Goal: Task Accomplishment & Management: Complete application form

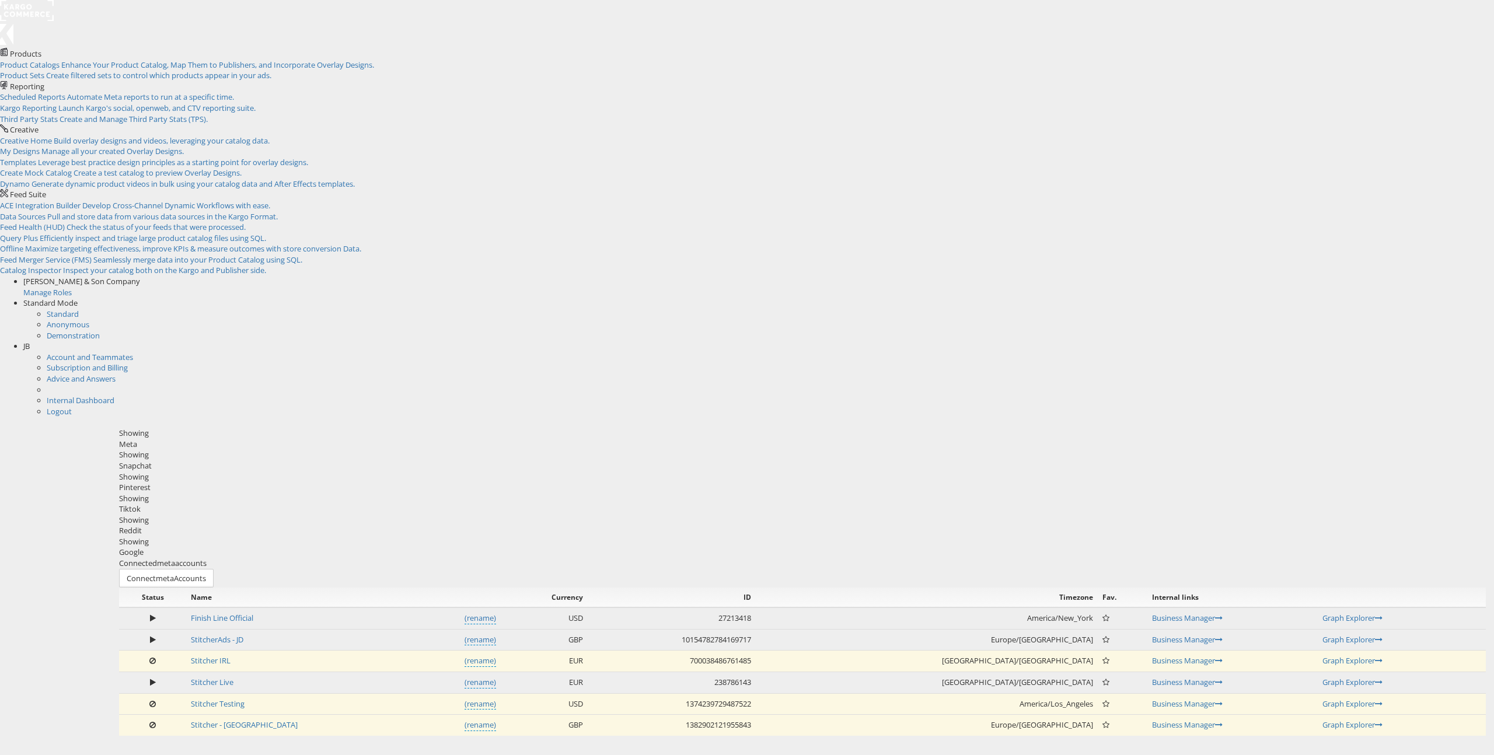
click at [119, 588] on div "Please Wait Loading Accounts .... Status Name Currency ID Timezone Fav. Interna…" at bounding box center [802, 662] width 1367 height 148
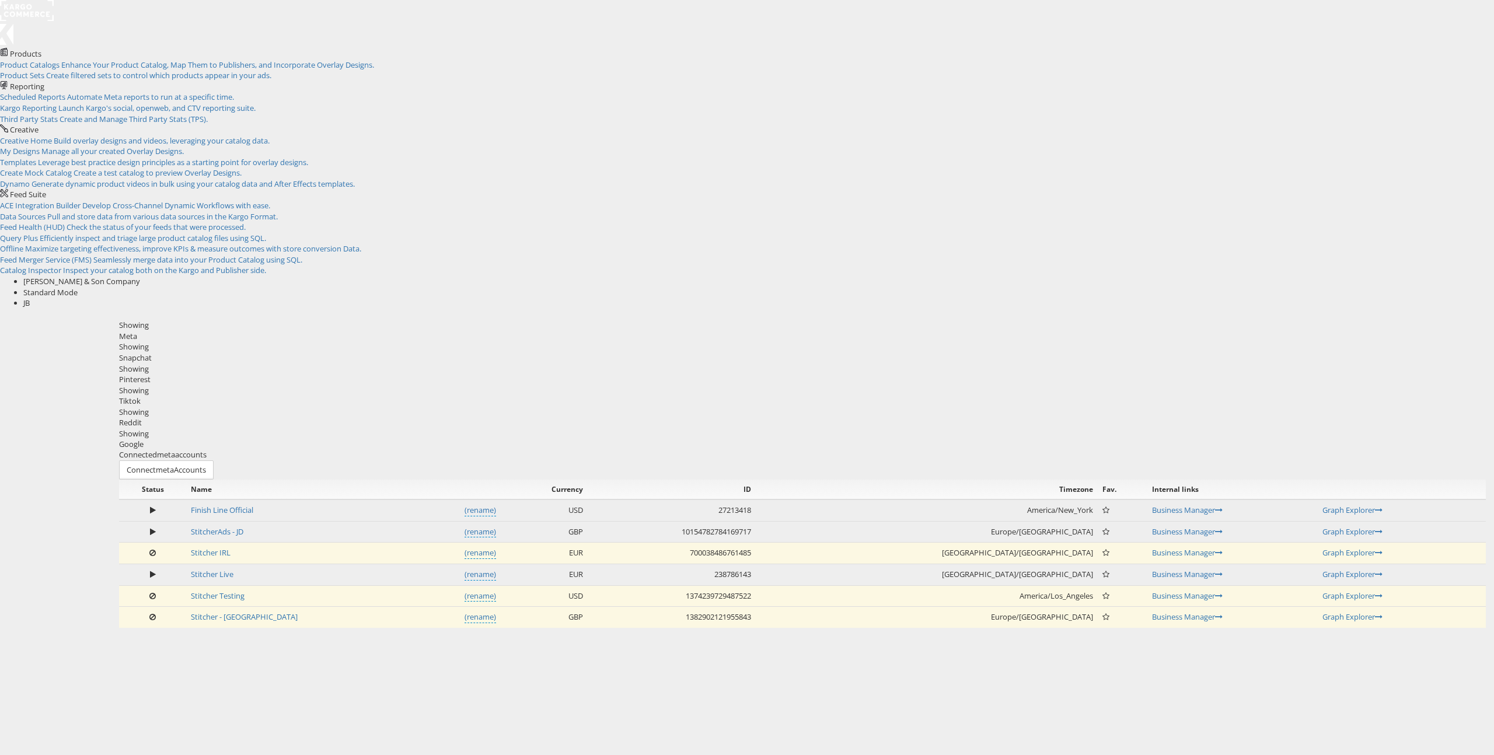
click at [140, 276] on span "Butler & Son Company" at bounding box center [81, 281] width 117 height 11
click at [1353, 276] on div "Butler & Son Company" at bounding box center [758, 281] width 1471 height 11
click at [140, 276] on span at bounding box center [140, 281] width 0 height 11
click at [72, 287] on link "Manage Roles" at bounding box center [47, 292] width 48 height 11
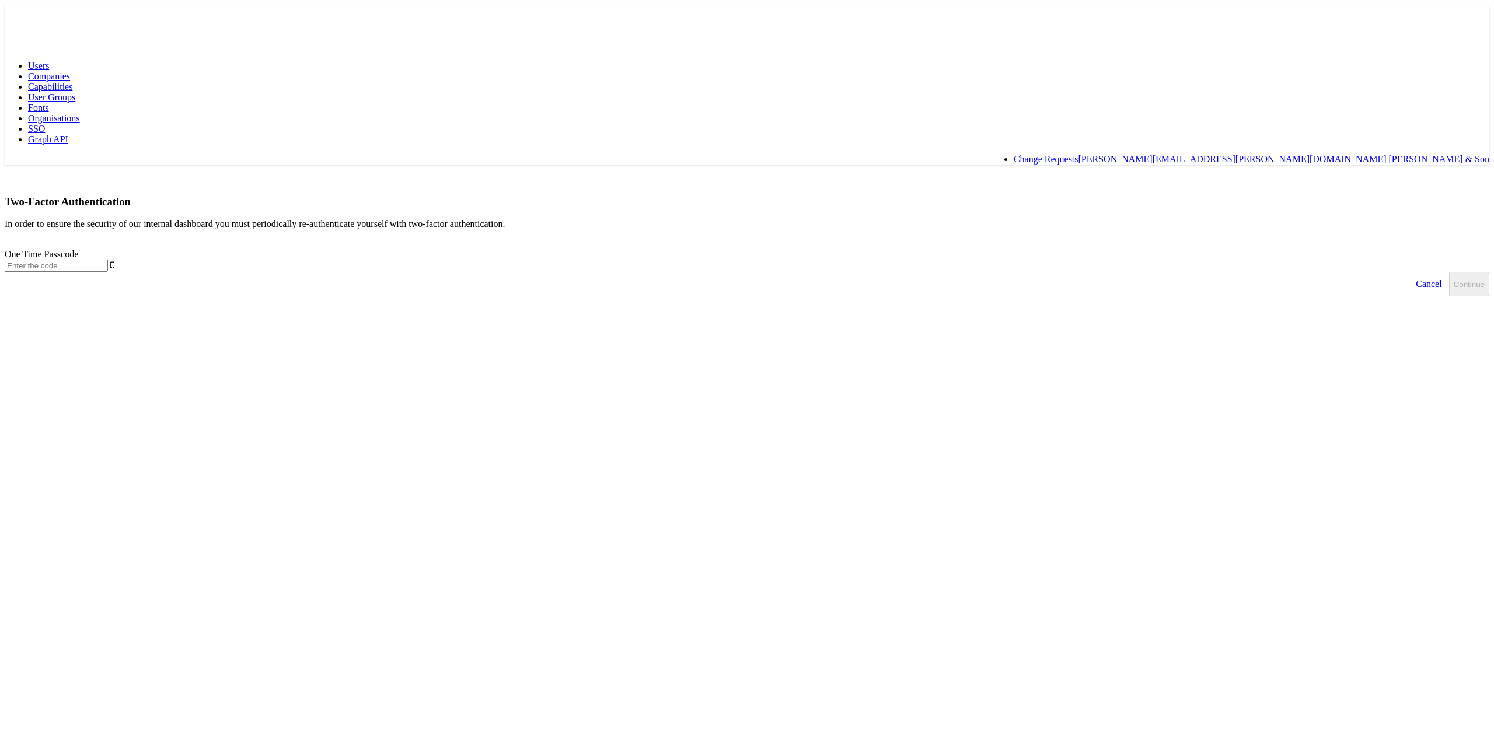
click at [108, 260] on input "text" at bounding box center [56, 266] width 103 height 12
type input "274338"
click at [1449, 272] on button "Continue" at bounding box center [1469, 284] width 40 height 25
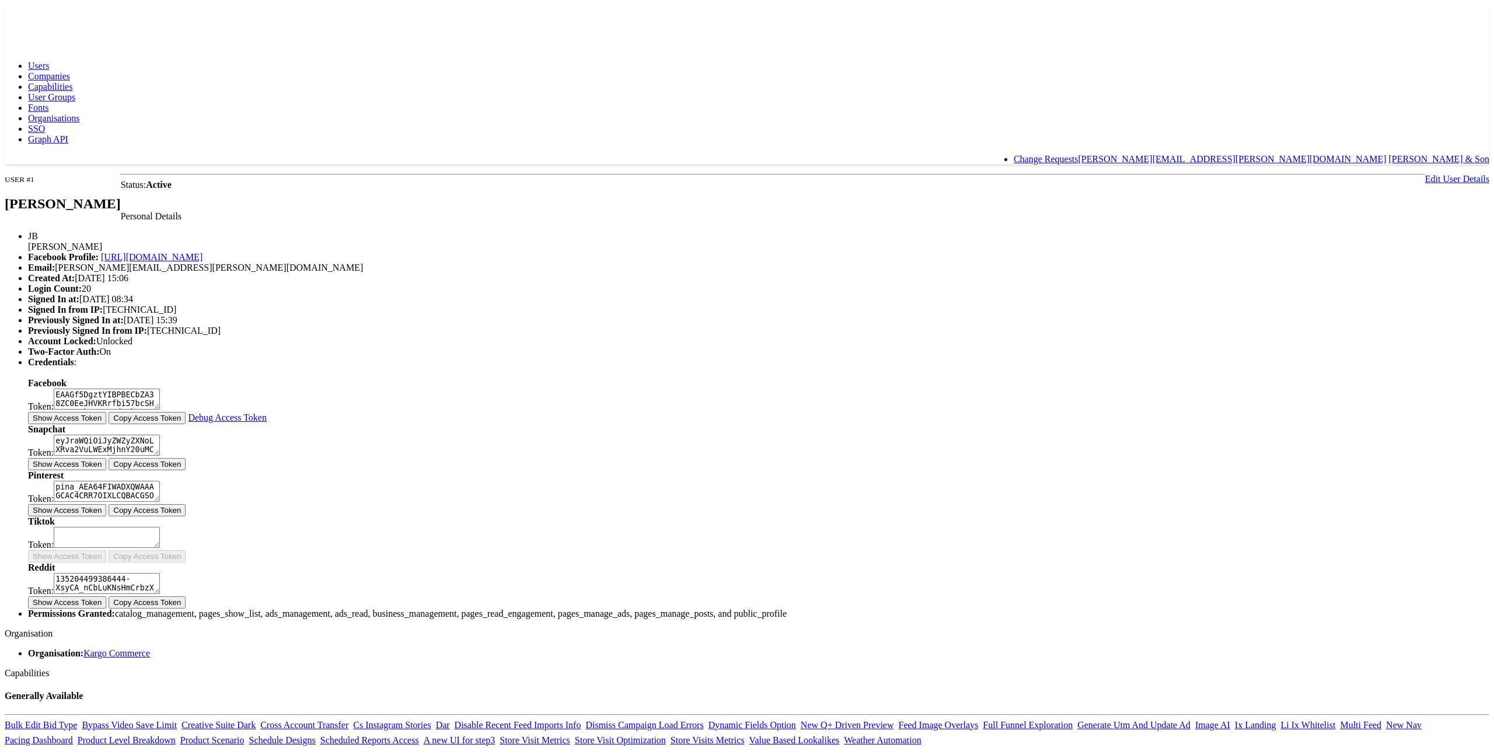
click at [70, 71] on span "Companies" at bounding box center [49, 76] width 42 height 10
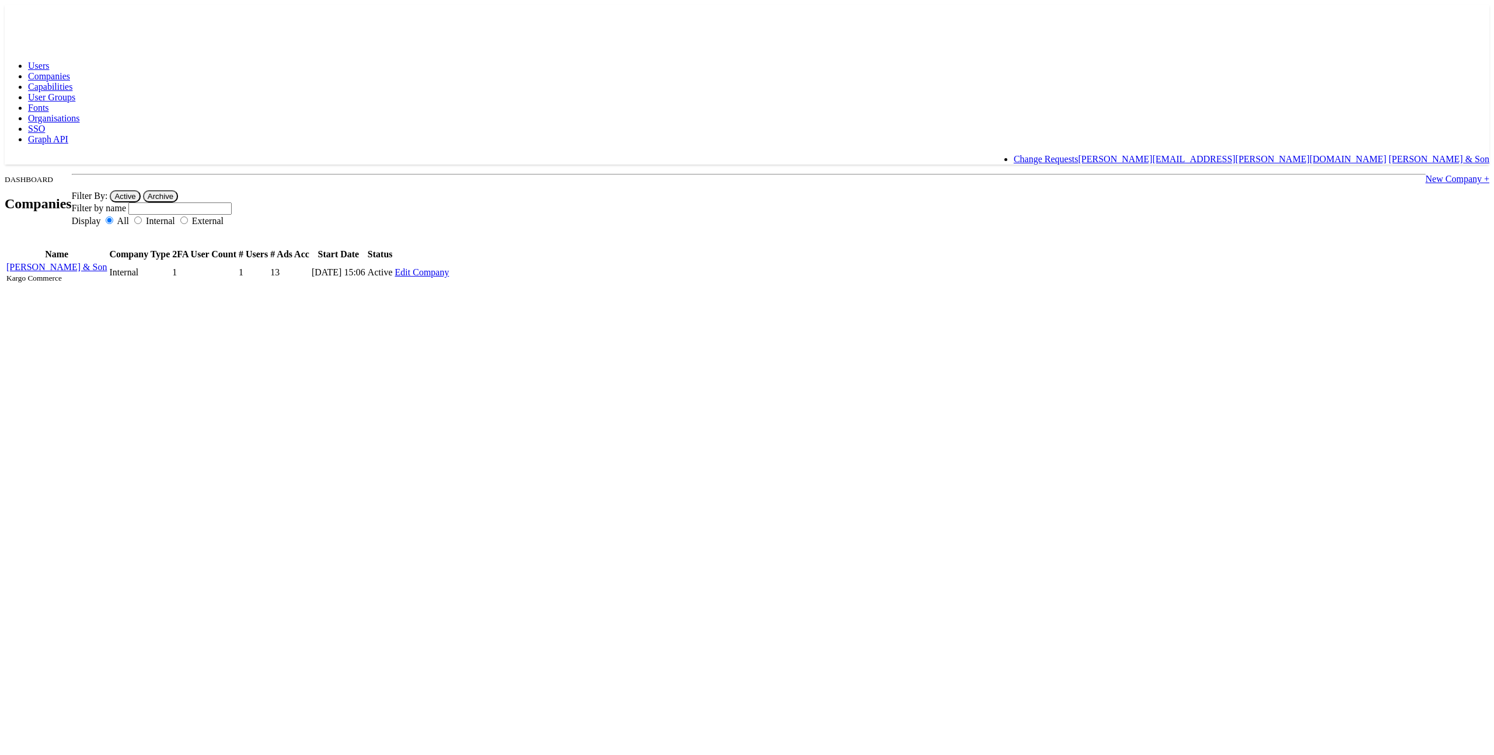
click at [283, 218] on body "Users Companies Capabilities User Groups Fonts Organisations SSO Graph API Chan…" at bounding box center [747, 145] width 1485 height 280
drag, startPoint x: 1040, startPoint y: 53, endPoint x: 1037, endPoint y: 58, distance: 6.0
click at [1426, 174] on link "New Company +" at bounding box center [1458, 179] width 64 height 10
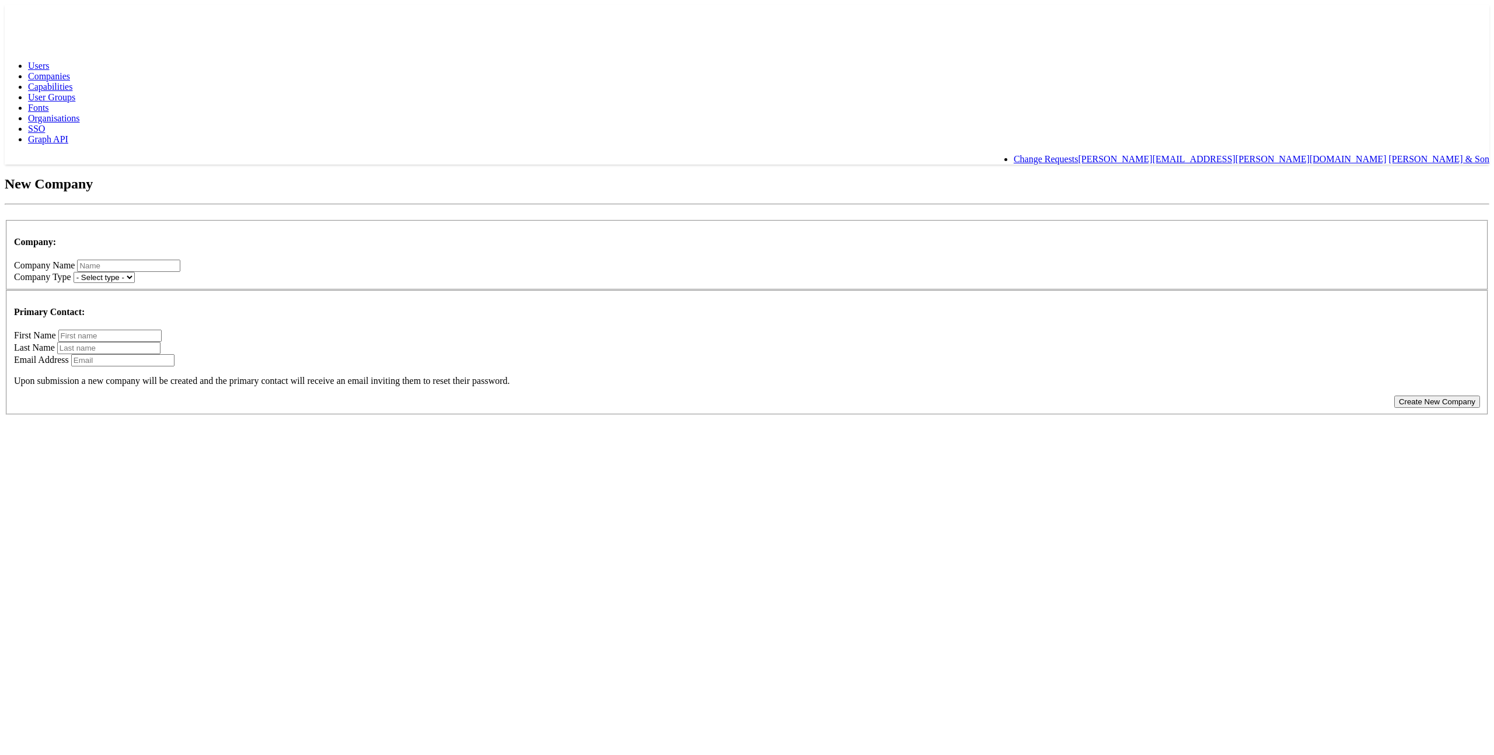
click at [180, 260] on input "text" at bounding box center [128, 266] width 103 height 12
type input "ACME Corp"
click at [135, 272] on select "- Select type - Internal External" at bounding box center [104, 277] width 61 height 11
select select "INTERNAL"
click at [135, 272] on select "- Select type - Internal External" at bounding box center [104, 277] width 61 height 11
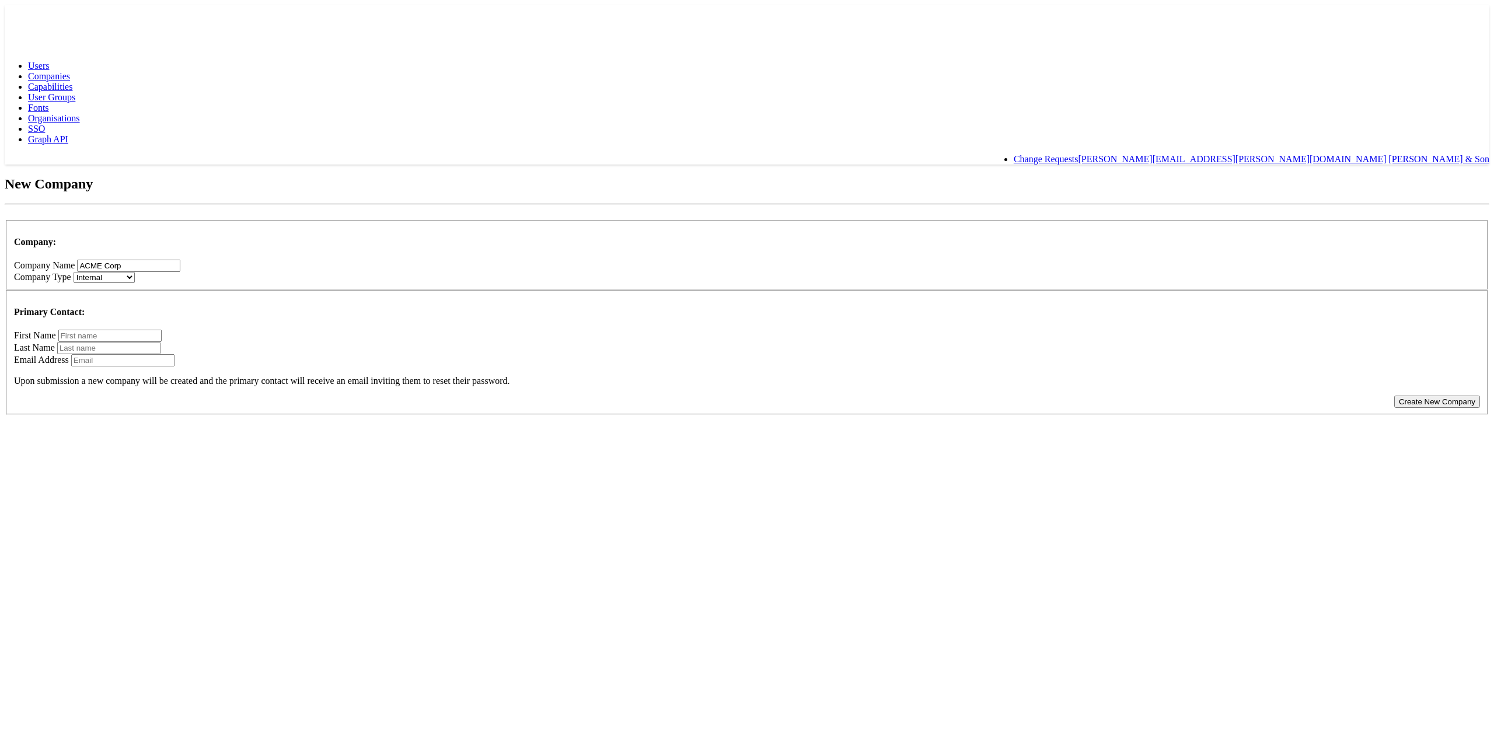
click at [162, 330] on input "text" at bounding box center [109, 336] width 103 height 12
type input "Bohn"
type input "Jutler"
type input "b"
type input "john.butler+acmecorp@kargo.com"
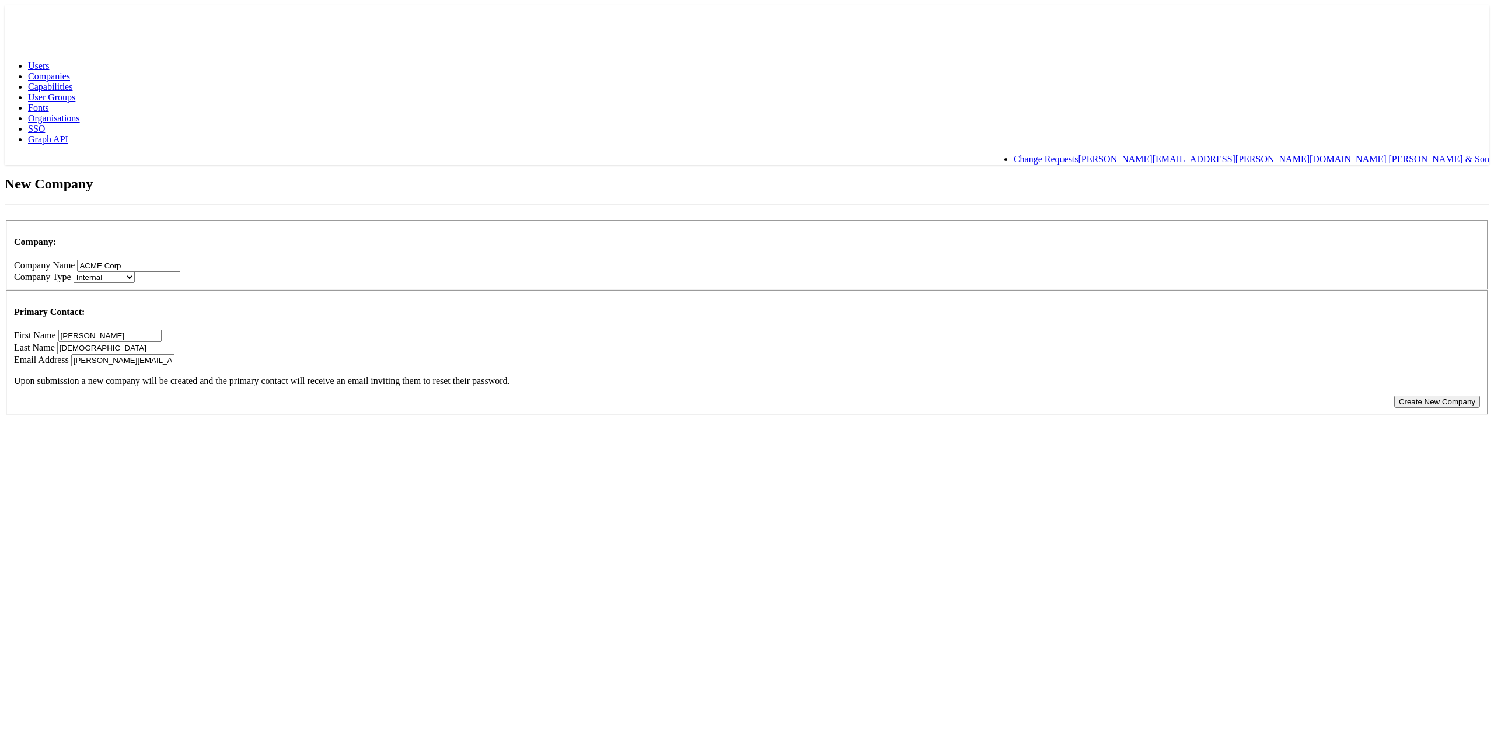
click at [1395, 396] on button "Create New Company" at bounding box center [1438, 402] width 86 height 12
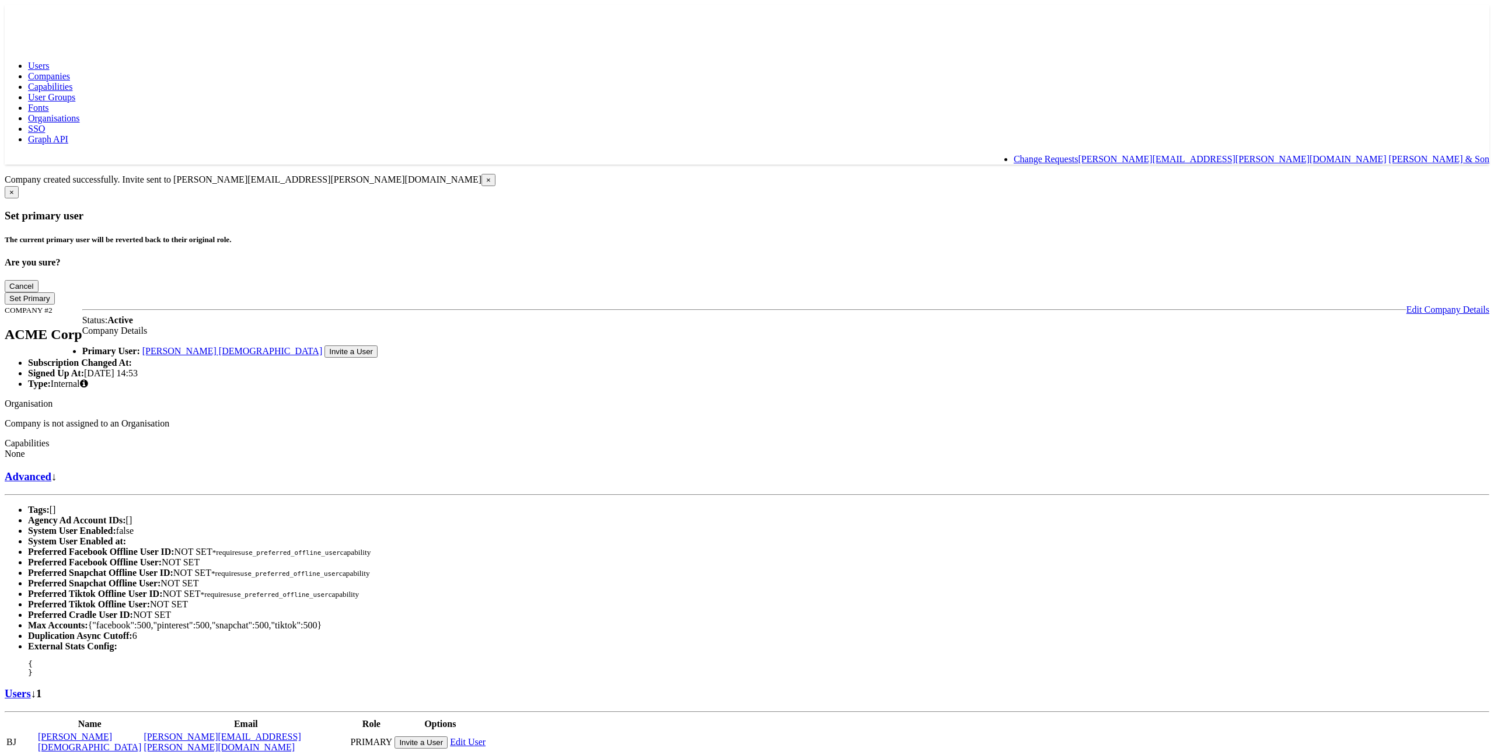
click at [309, 232] on body "Users Companies Capabilities User Groups Fonts Organisations SSO Graph API Chan…" at bounding box center [747, 530] width 1485 height 1051
click at [31, 688] on link "Users" at bounding box center [18, 694] width 26 height 12
drag, startPoint x: 155, startPoint y: 19, endPoint x: 163, endPoint y: 18, distance: 8.8
click at [70, 71] on span "Companies" at bounding box center [49, 76] width 42 height 10
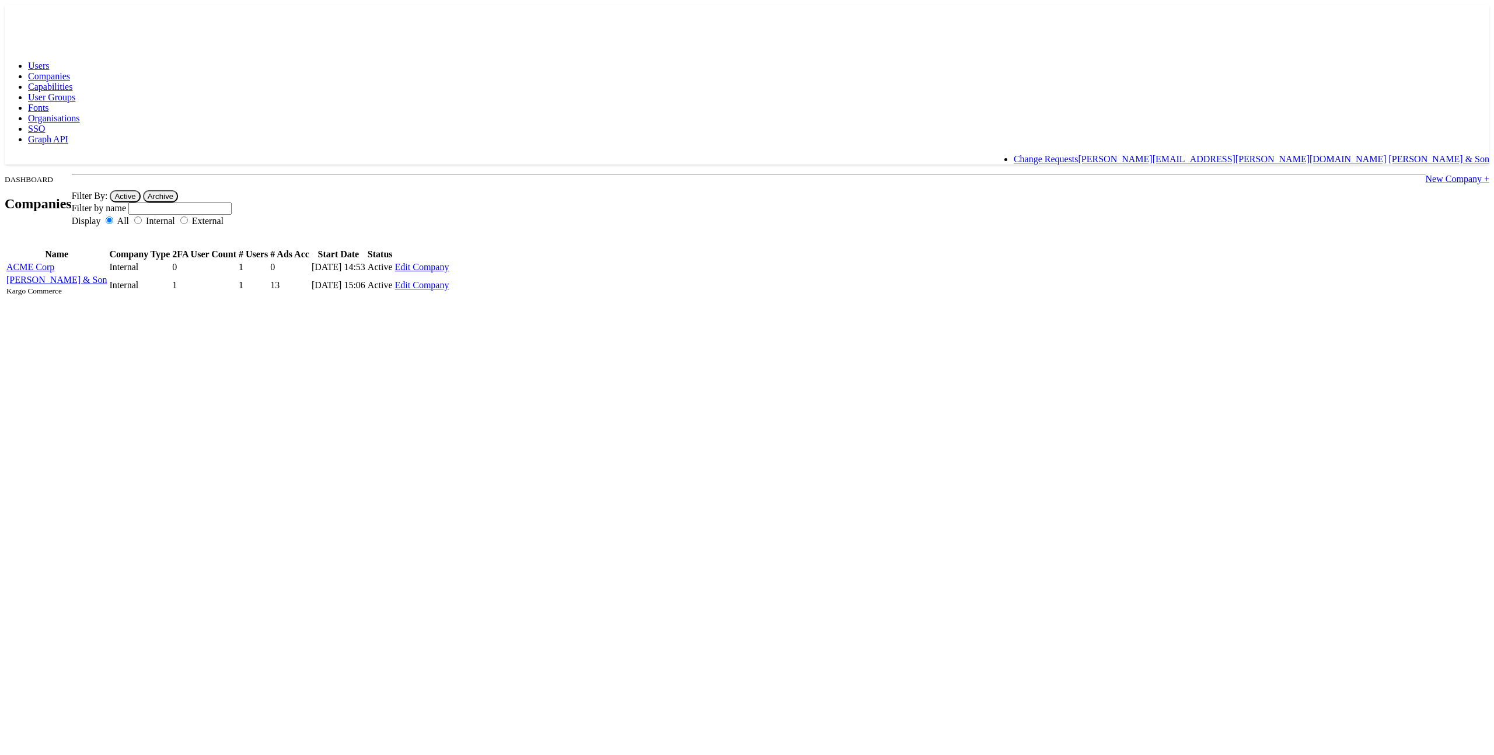
drag, startPoint x: 1433, startPoint y: 20, endPoint x: 1430, endPoint y: 27, distance: 7.1
click at [1387, 154] on link "[PERSON_NAME][EMAIL_ADDRESS][PERSON_NAME][DOMAIN_NAME]" at bounding box center [1233, 159] width 308 height 10
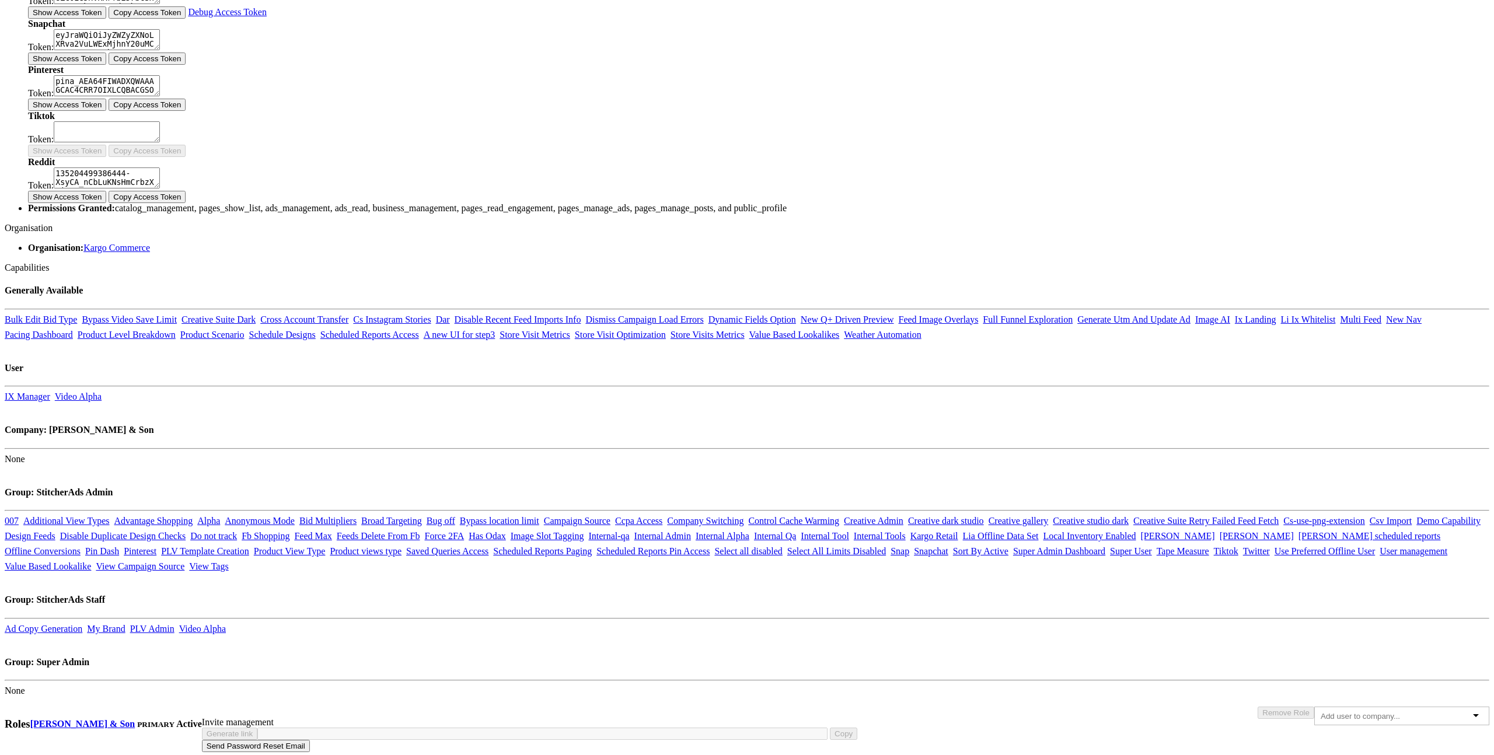
scroll to position [905, 0]
click at [1321, 712] on input "text" at bounding box center [1367, 716] width 92 height 9
type input "acme"
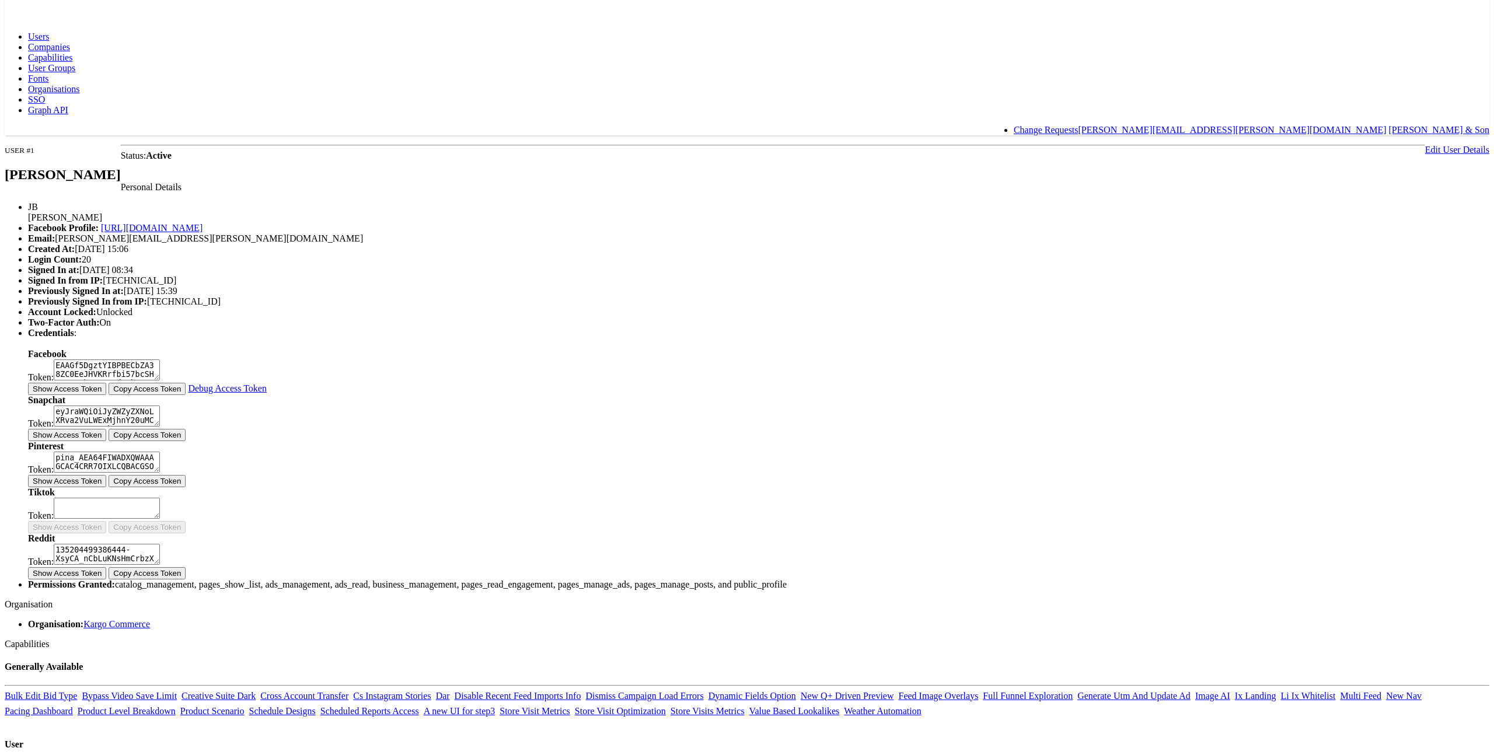
scroll to position [0, 0]
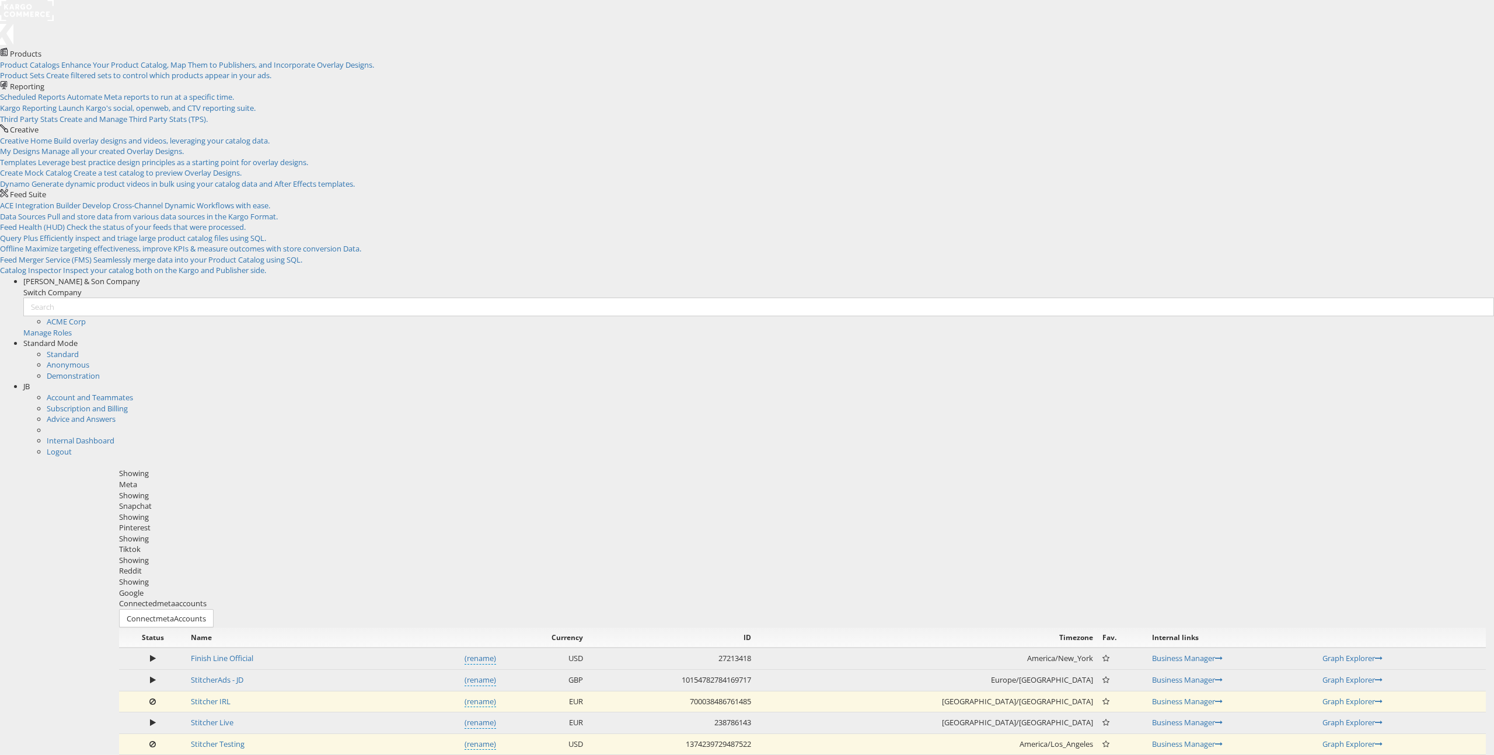
click at [140, 276] on span "Butler & Son Company" at bounding box center [81, 281] width 117 height 11
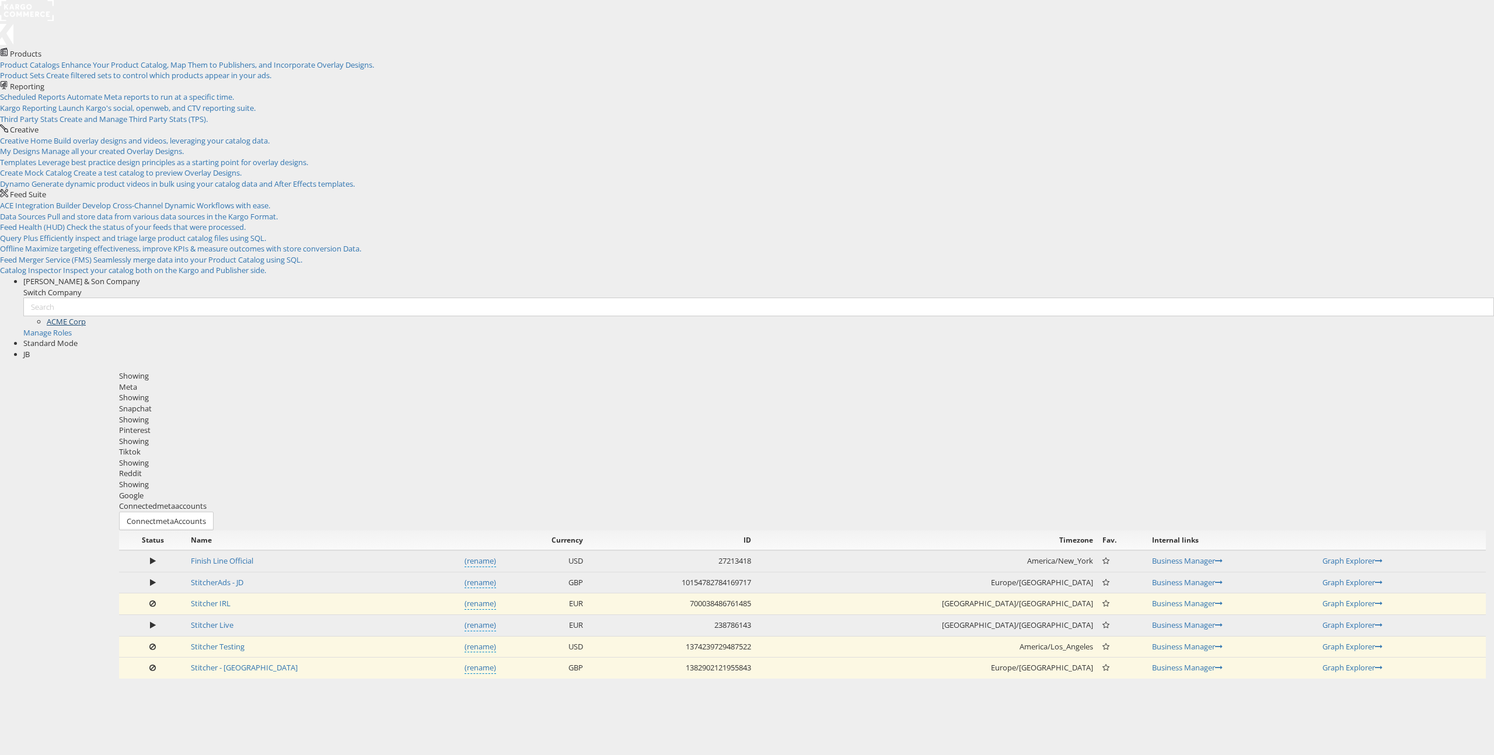
click at [86, 316] on link "ACME Corp" at bounding box center [66, 321] width 39 height 11
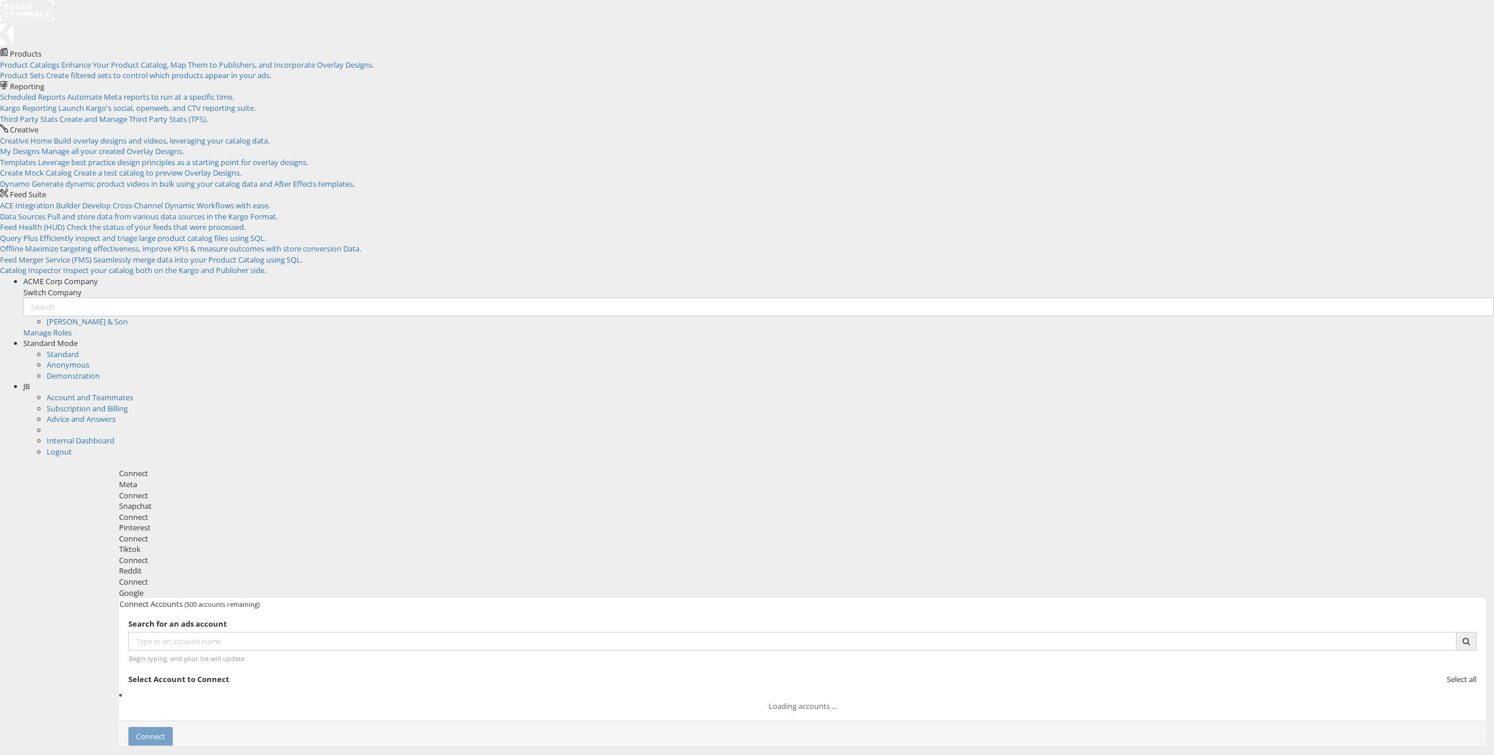
click at [98, 276] on span "ACME Corp Company" at bounding box center [60, 281] width 75 height 11
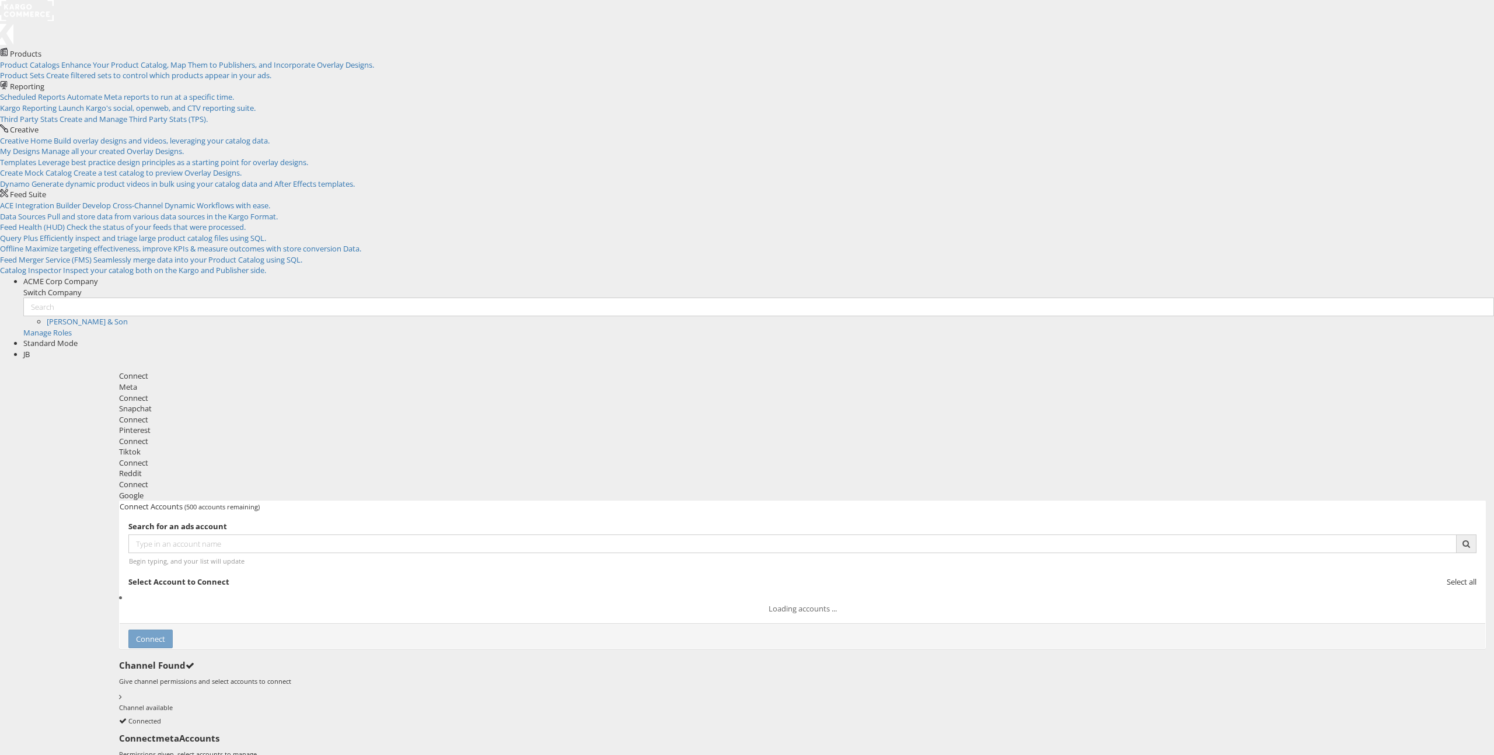
click at [1230, 365] on div "Connect Meta Connect [GEOGRAPHIC_DATA] Connect Pinterest Connect Tiktok Connect…" at bounding box center [803, 597] width 1384 height 464
